Goal: Task Accomplishment & Management: Manage account settings

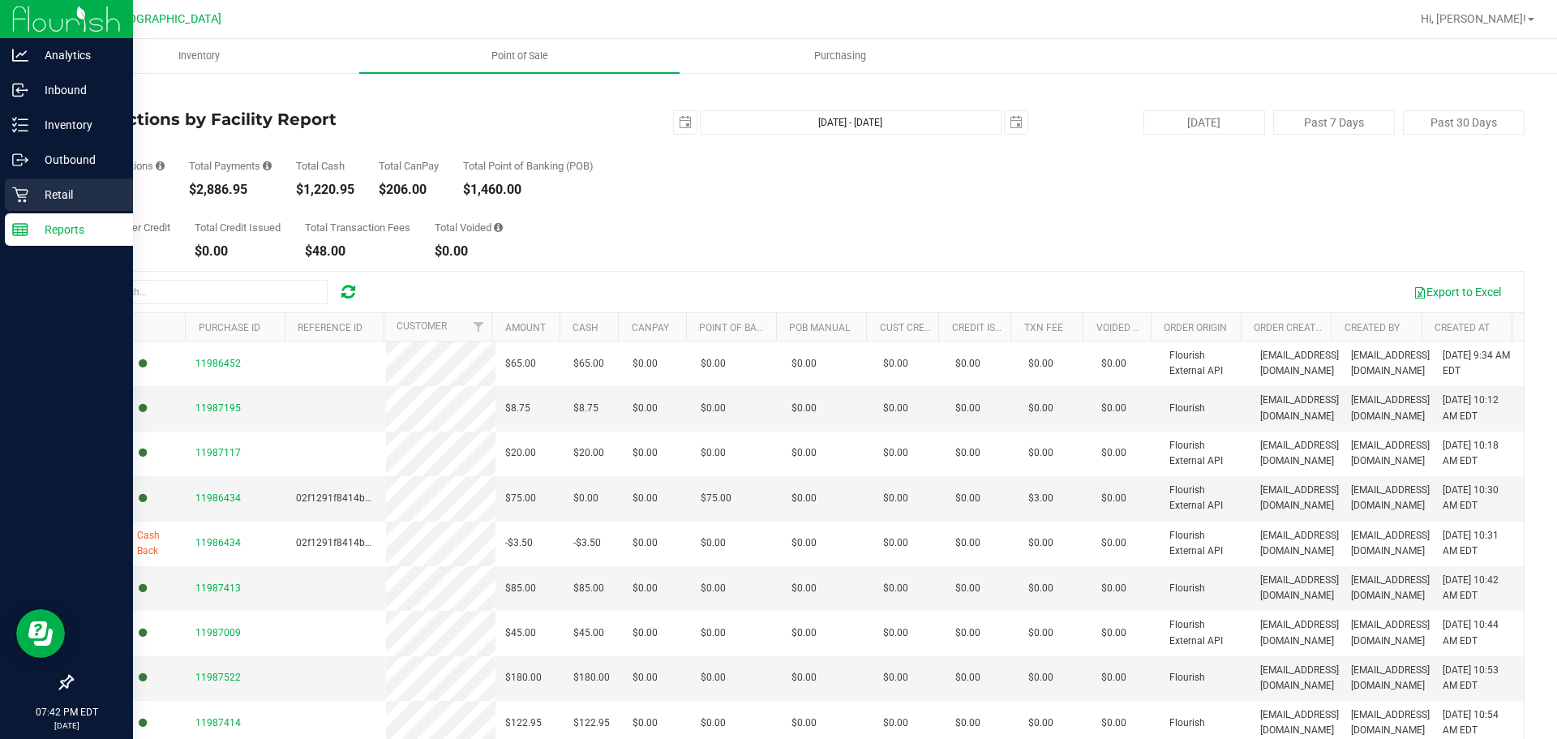
click at [15, 195] on icon at bounding box center [20, 194] width 16 height 16
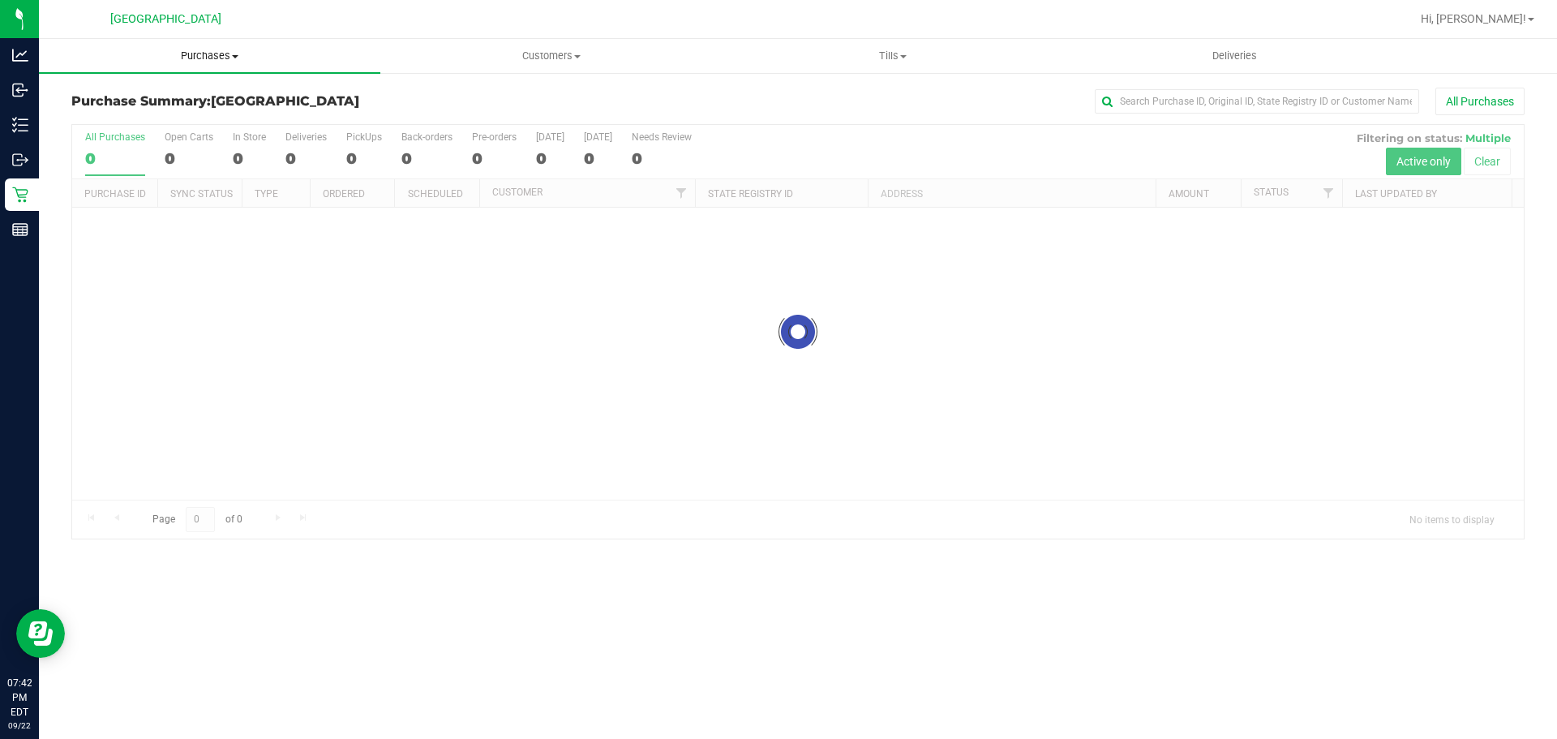
click at [198, 62] on span "Purchases" at bounding box center [209, 56] width 341 height 15
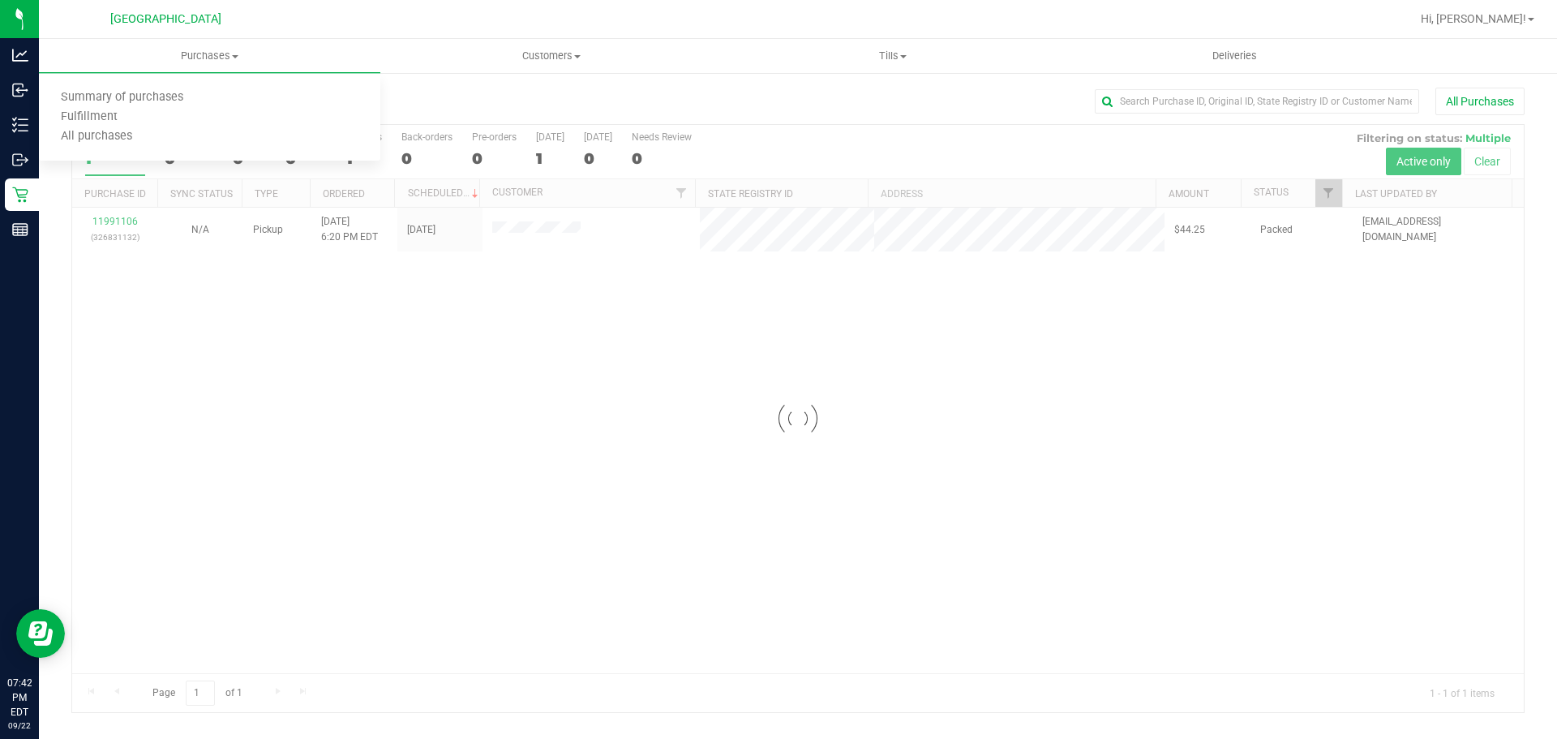
click at [520, 215] on div at bounding box center [797, 418] width 1451 height 587
click at [524, 223] on div at bounding box center [797, 418] width 1451 height 587
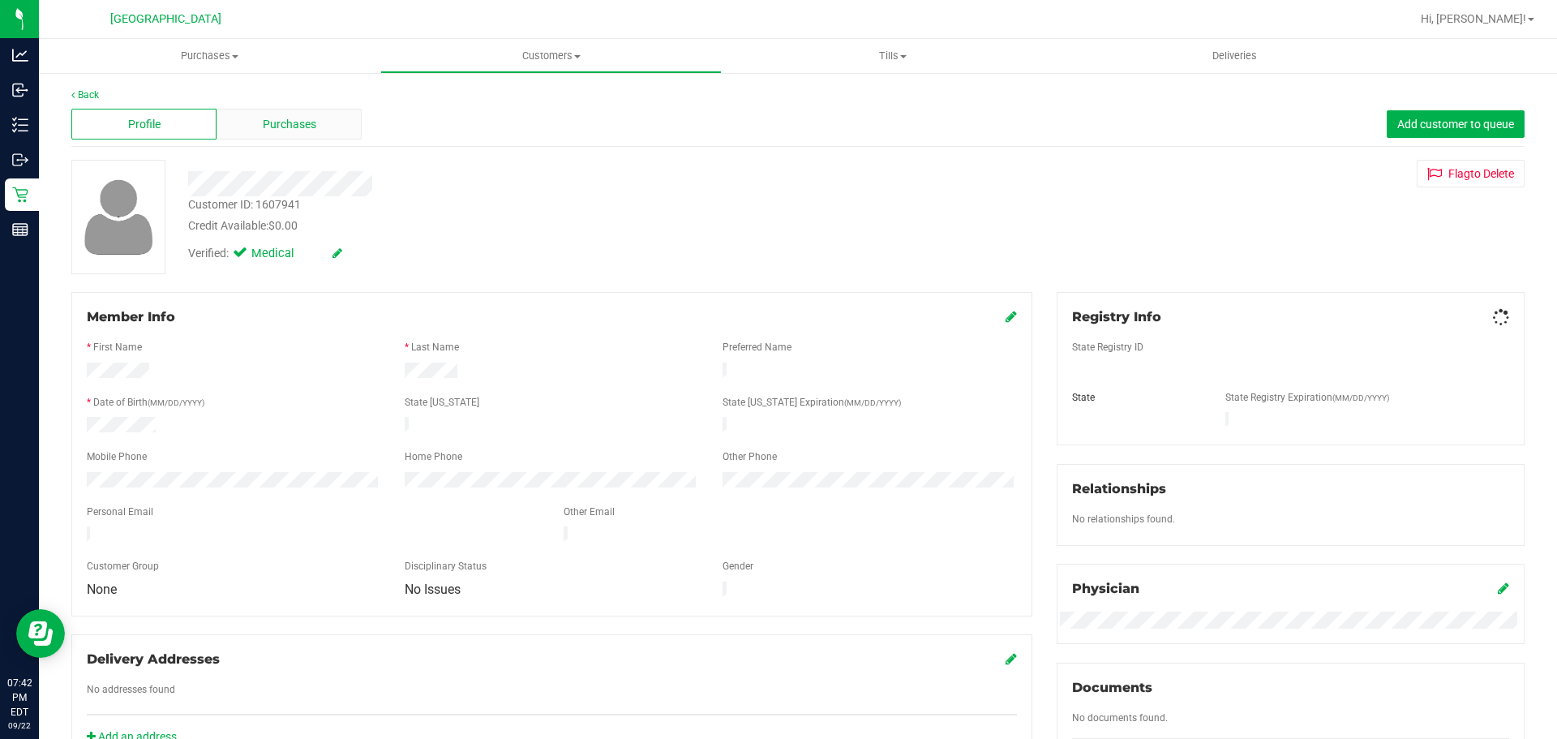
click at [307, 125] on span "Purchases" at bounding box center [290, 124] width 54 height 17
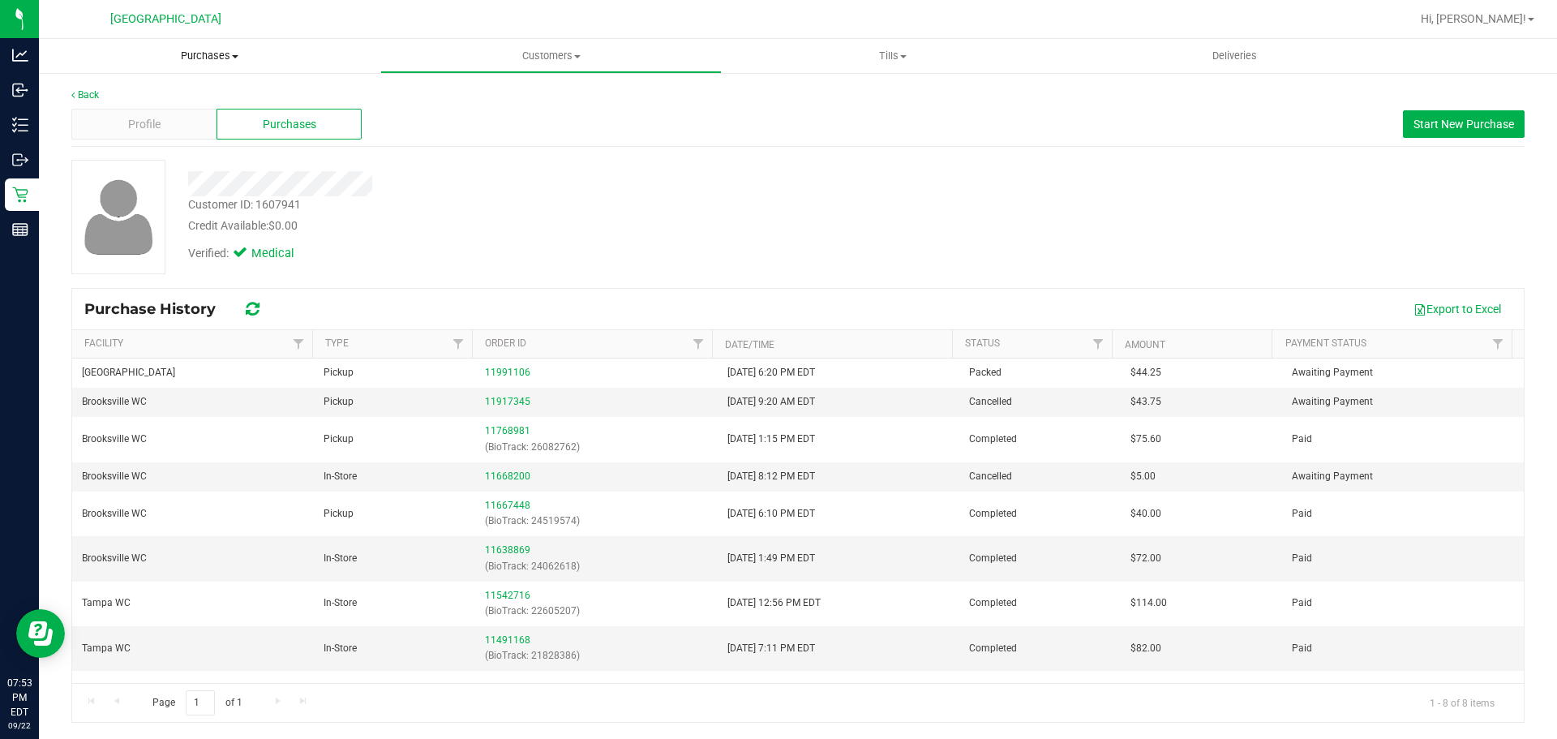
click at [218, 63] on uib-tab-heading "Purchases Summary of purchases Fulfillment All purchases" at bounding box center [209, 56] width 341 height 34
click at [189, 108] on li "Fulfillment" at bounding box center [209, 117] width 341 height 19
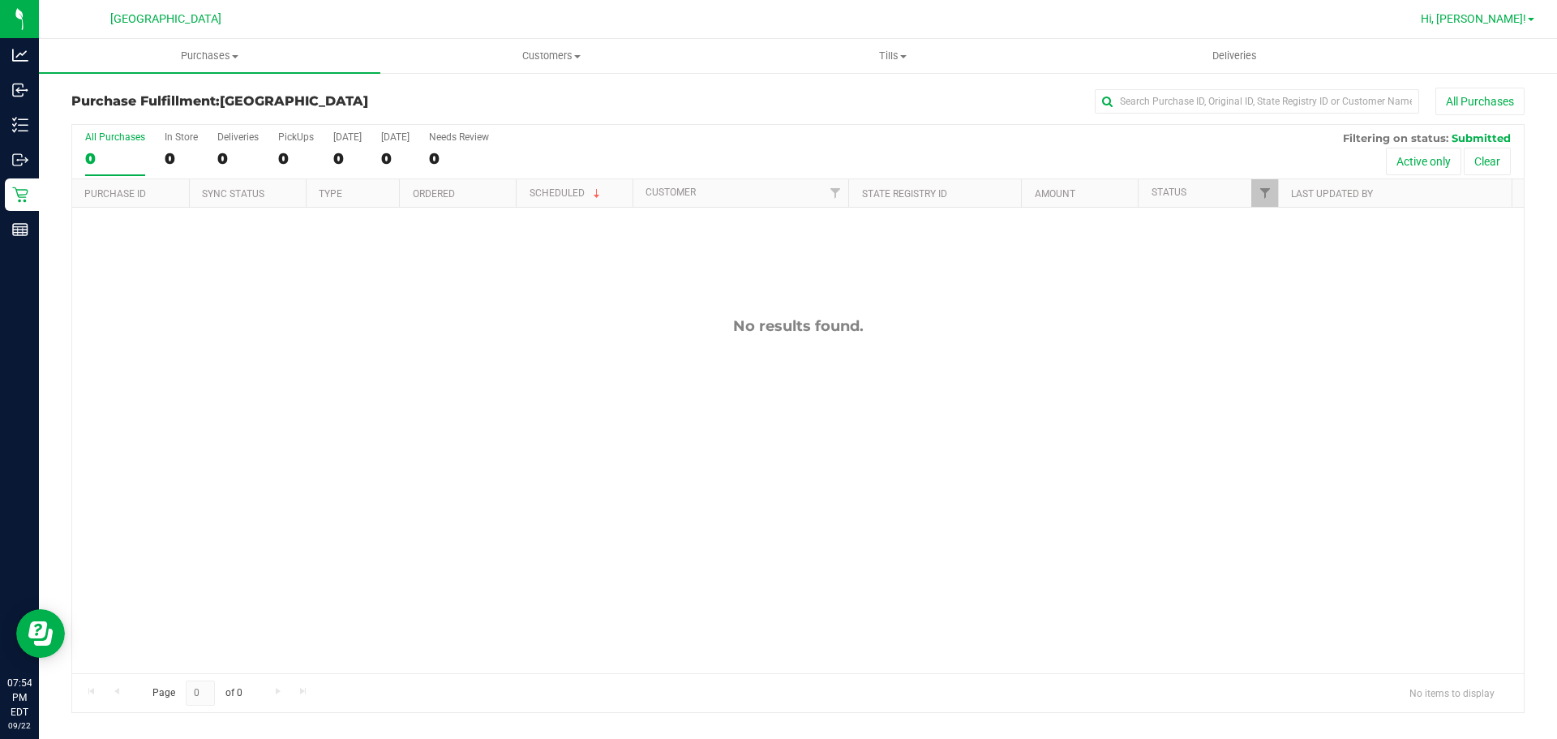
click at [1518, 11] on link "Hi, [PERSON_NAME]!" at bounding box center [1477, 19] width 126 height 17
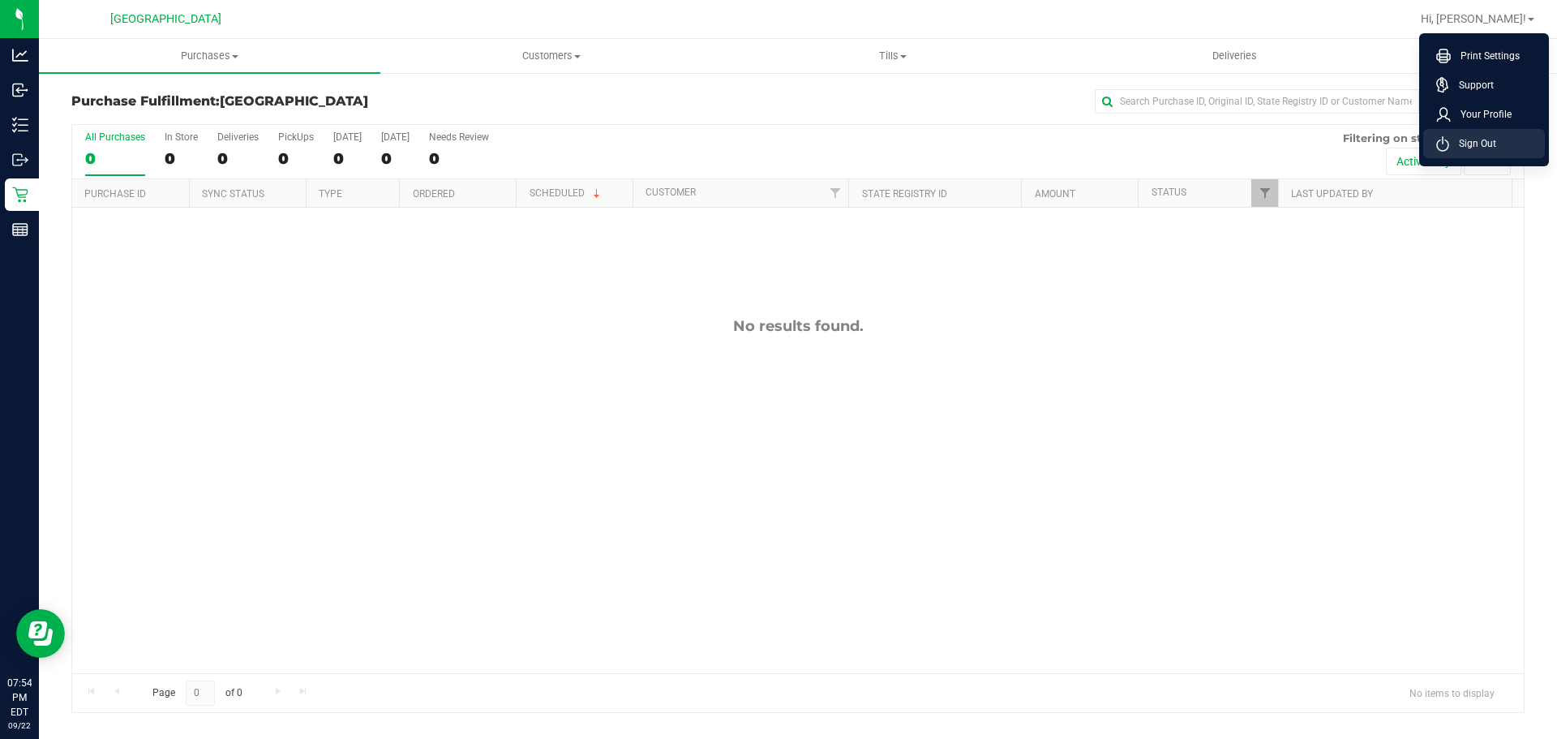
click at [1477, 141] on span "Sign Out" at bounding box center [1472, 143] width 47 height 16
